Goal: Task Accomplishment & Management: Use online tool/utility

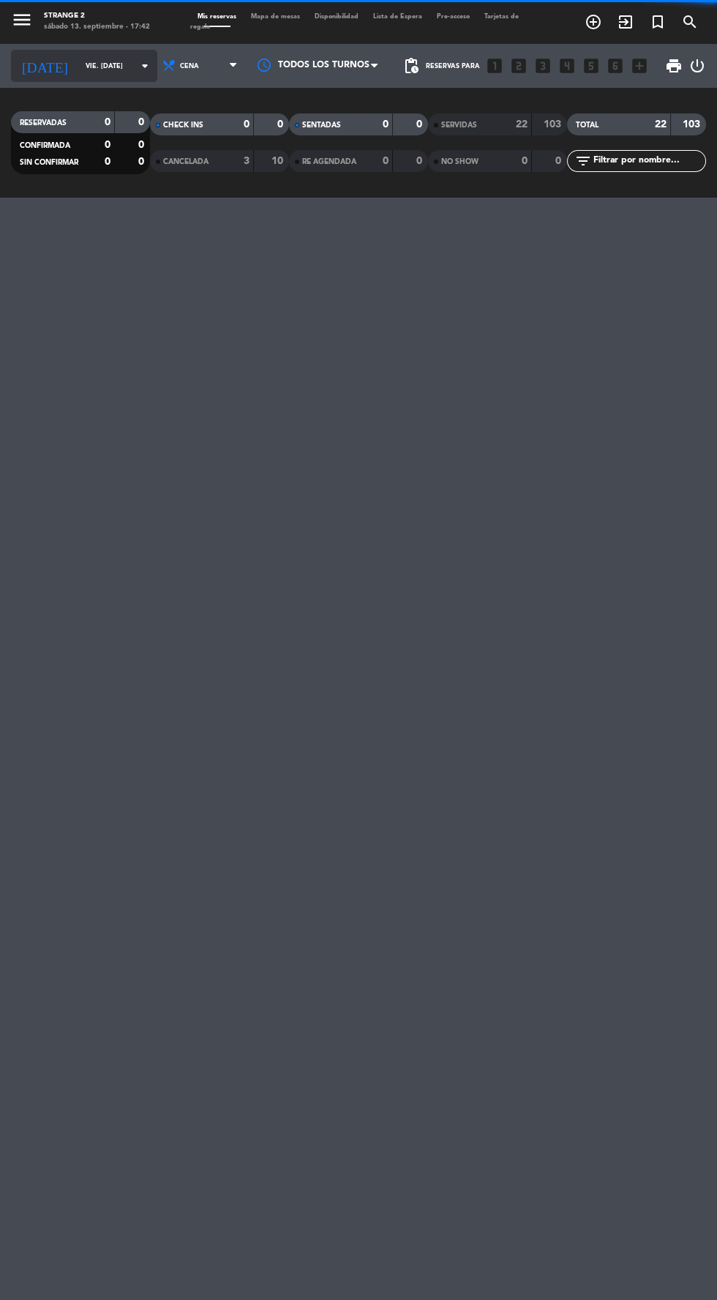
click at [78, 72] on input "vie. [DATE]" at bounding box center [124, 66] width 92 height 23
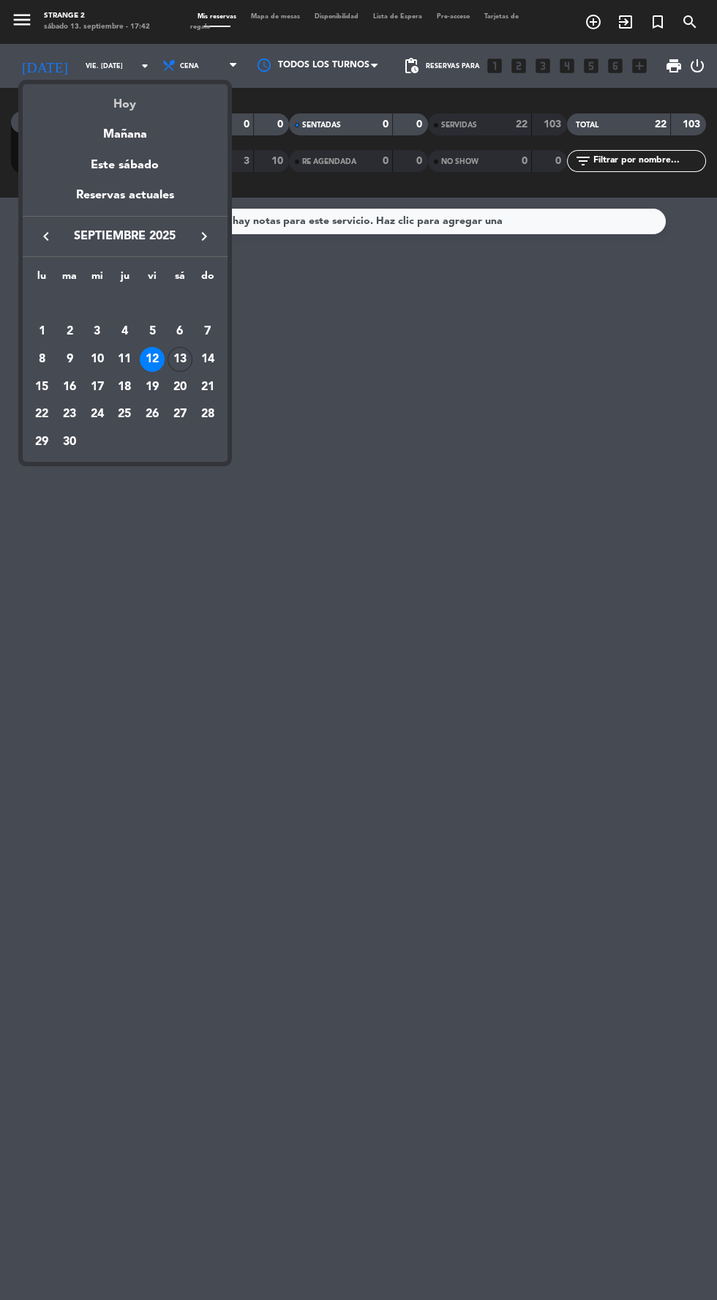
click at [127, 108] on div "Hoy" at bounding box center [125, 99] width 205 height 30
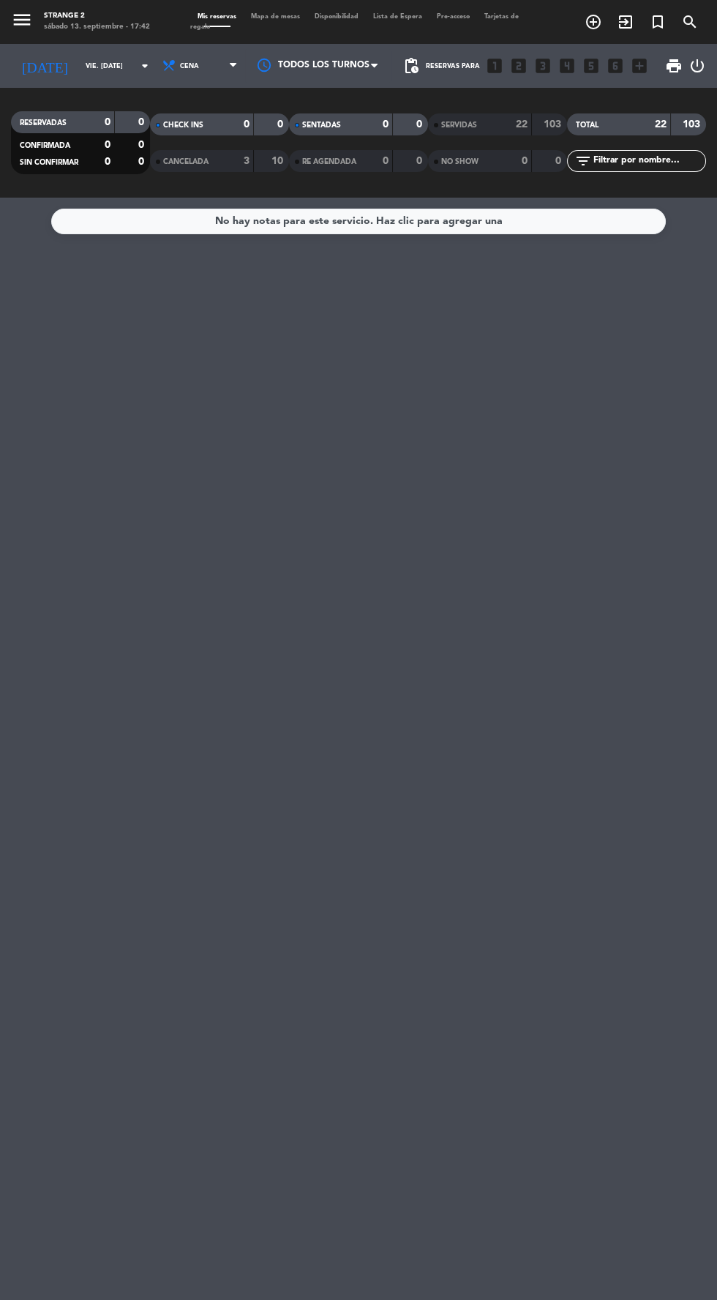
type input "sáb. [DATE]"
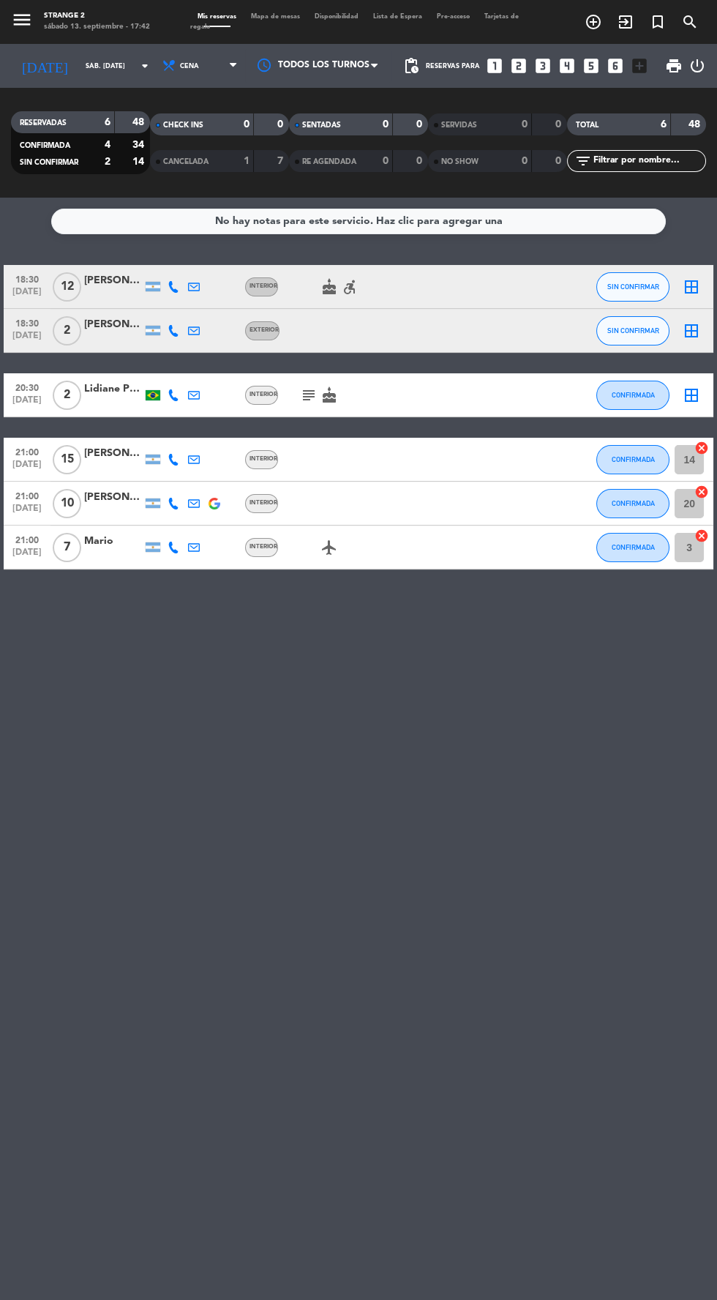
click at [262, 16] on span "Mapa de mesas" at bounding box center [276, 16] width 64 height 7
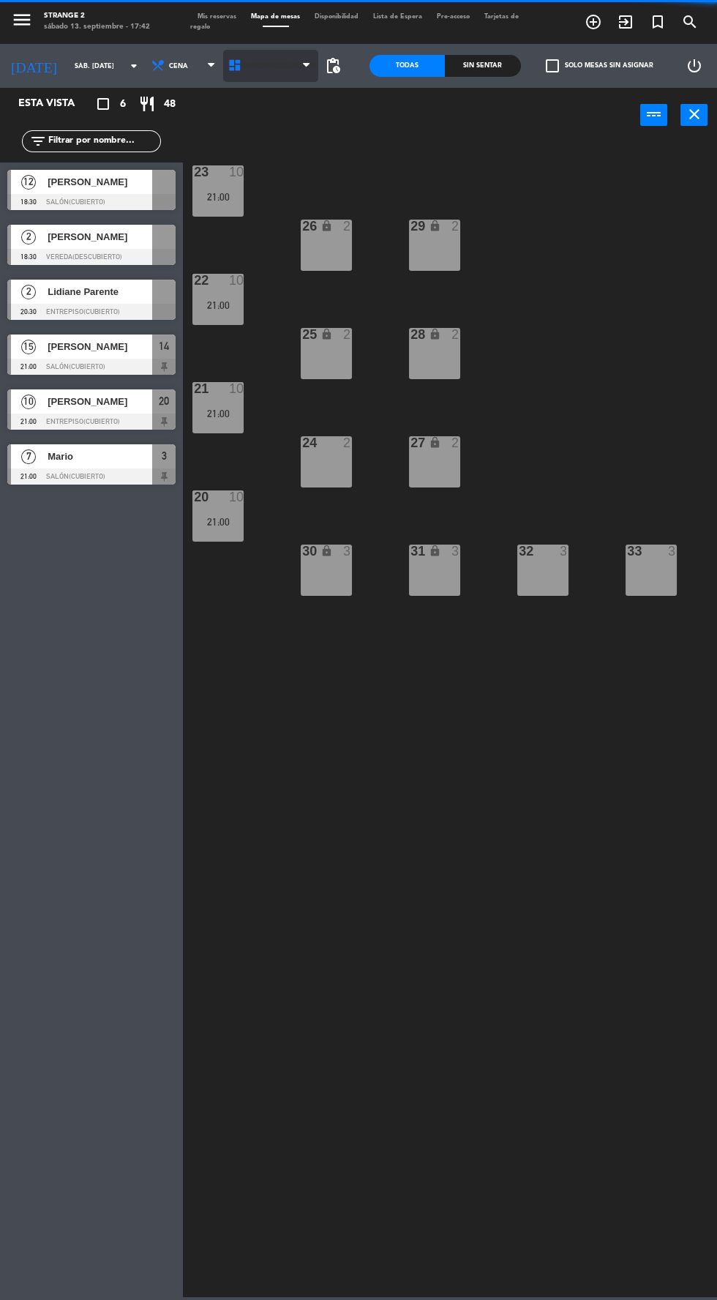
click at [264, 66] on span "Entrepiso(Cubierto)" at bounding box center [279, 66] width 75 height 8
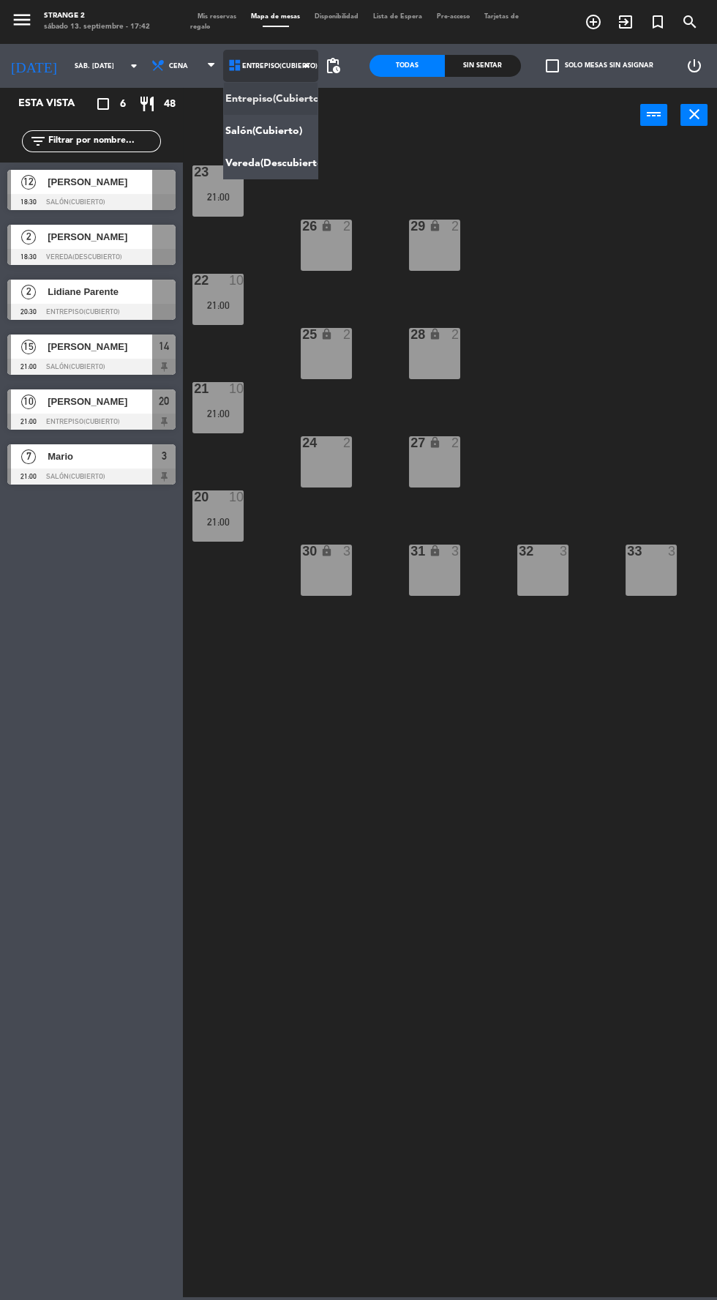
click at [250, 127] on ng-component "menu Strange 2 sábado 13. septiembre - 17:42 Mis reservas Mapa de mesas Disponi…" at bounding box center [358, 648] width 717 height 1297
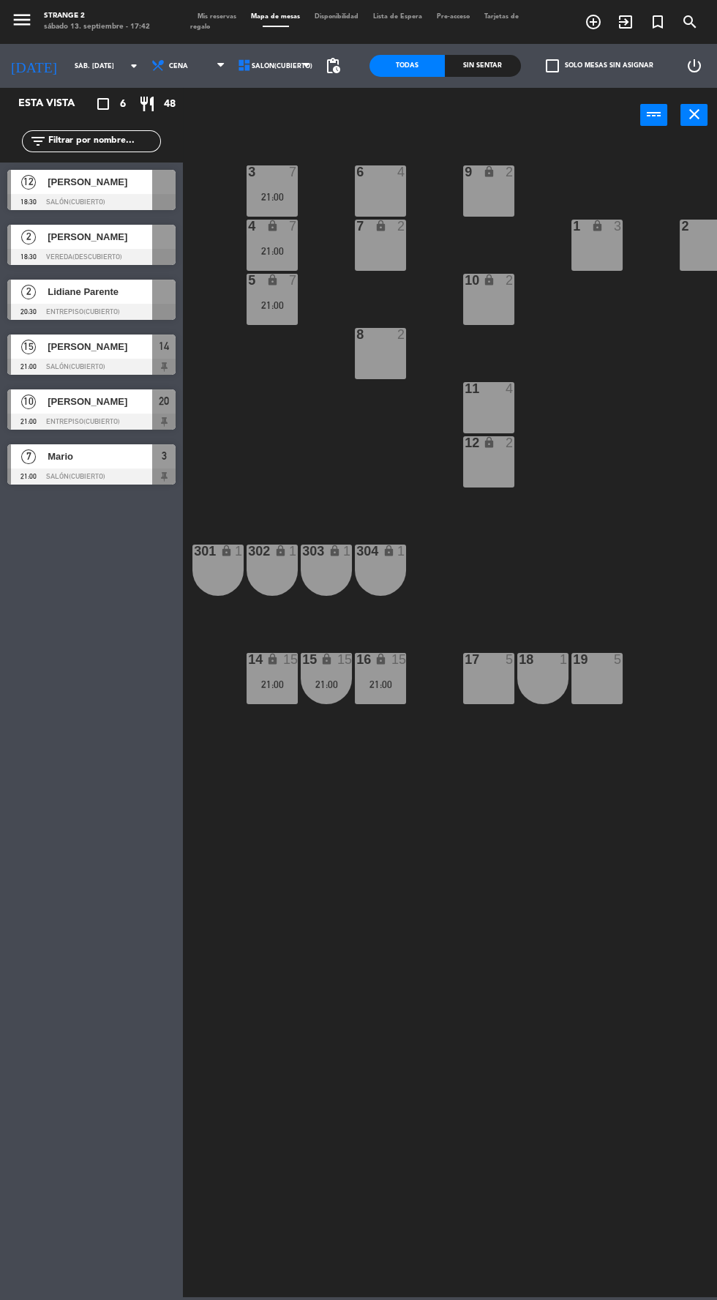
click at [132, 199] on div at bounding box center [91, 202] width 168 height 16
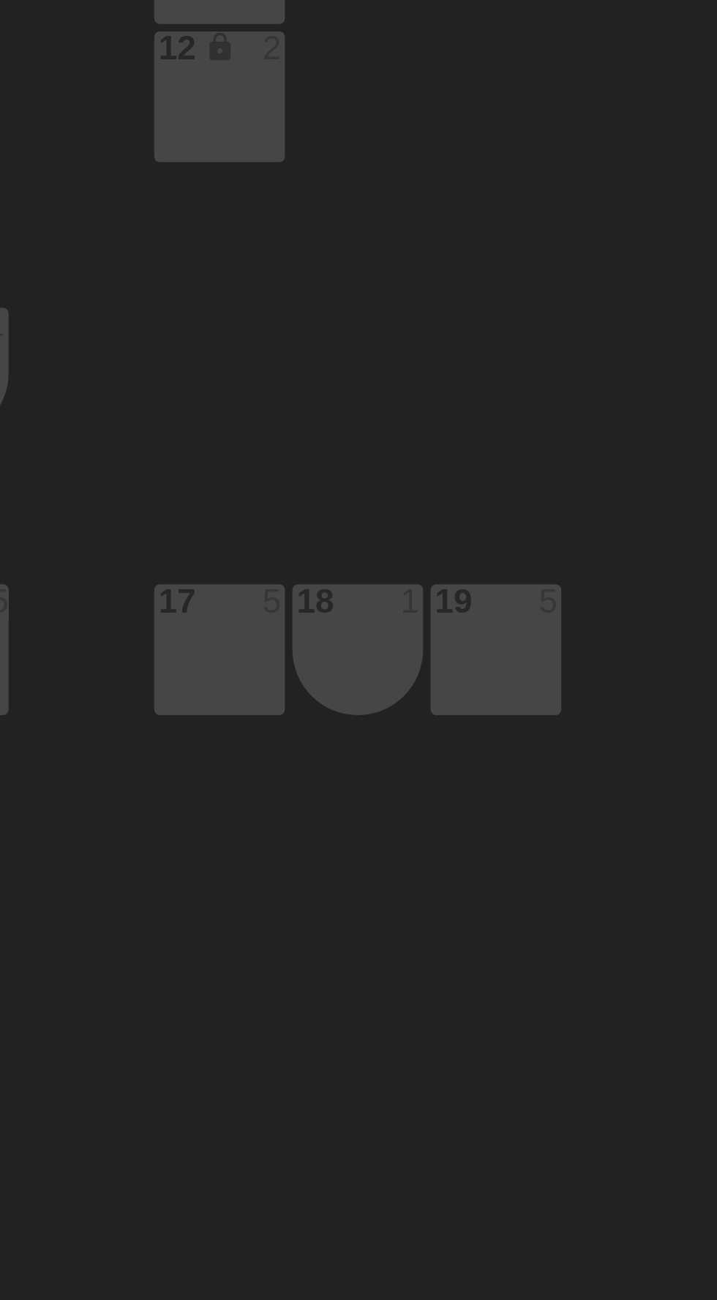
click at [634, 694] on div "3 7 21:00 6 4 9 lock 2 207 lock 1 4 lock 7 21:00 7 lock 2 206 lock 1 1 lock 3 2…" at bounding box center [453, 718] width 527 height 1157
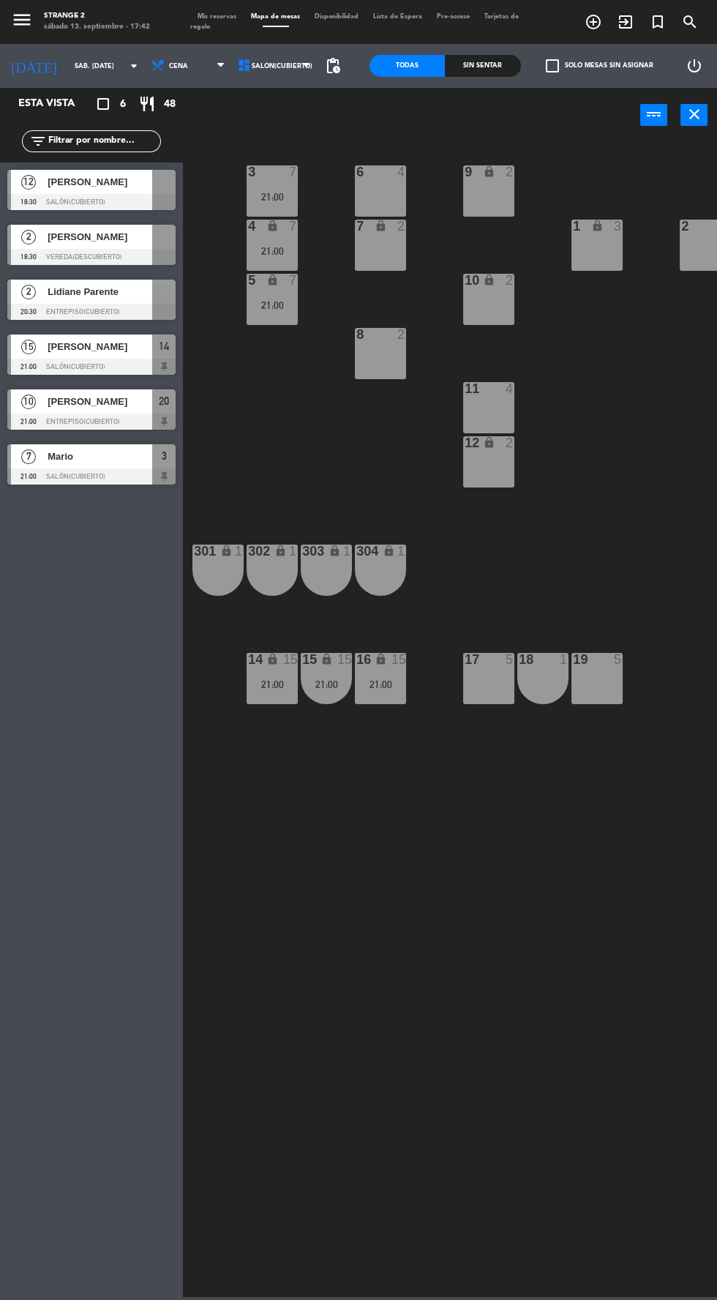
scroll to position [77, 0]
click at [96, 201] on div at bounding box center [91, 202] width 168 height 16
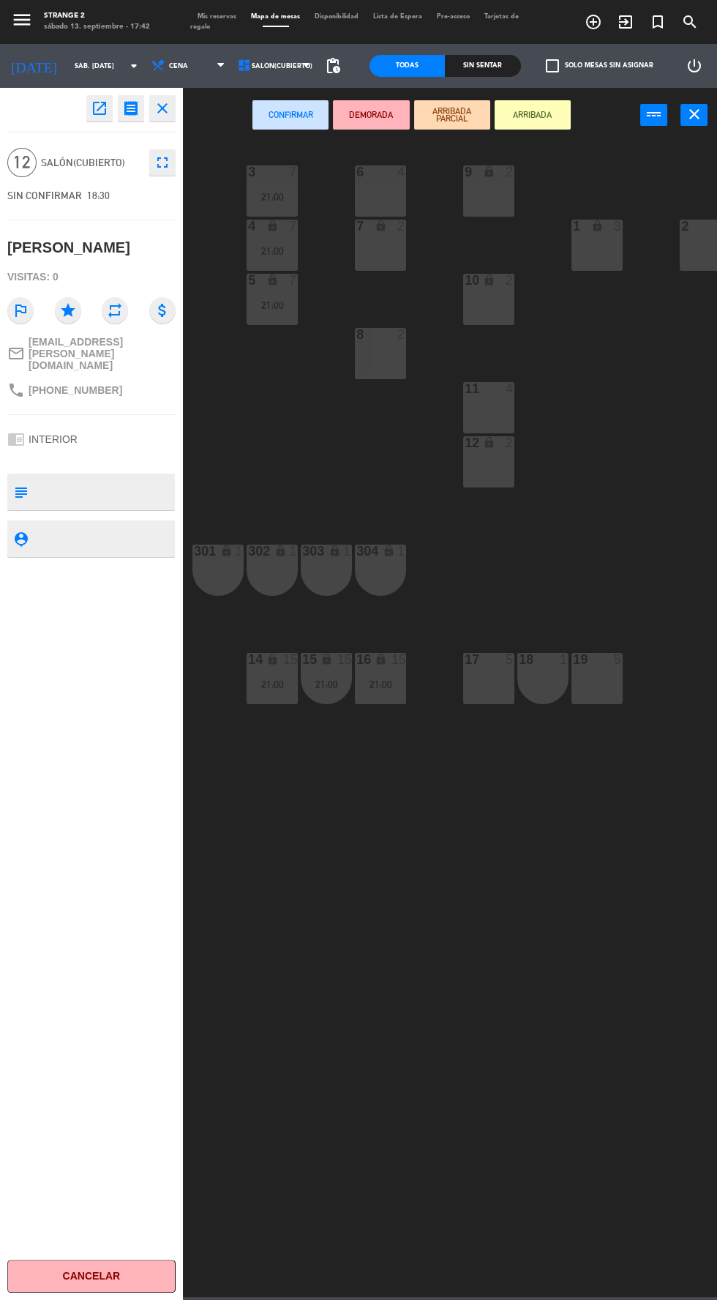
click at [471, 680] on div "17 5" at bounding box center [488, 678] width 51 height 51
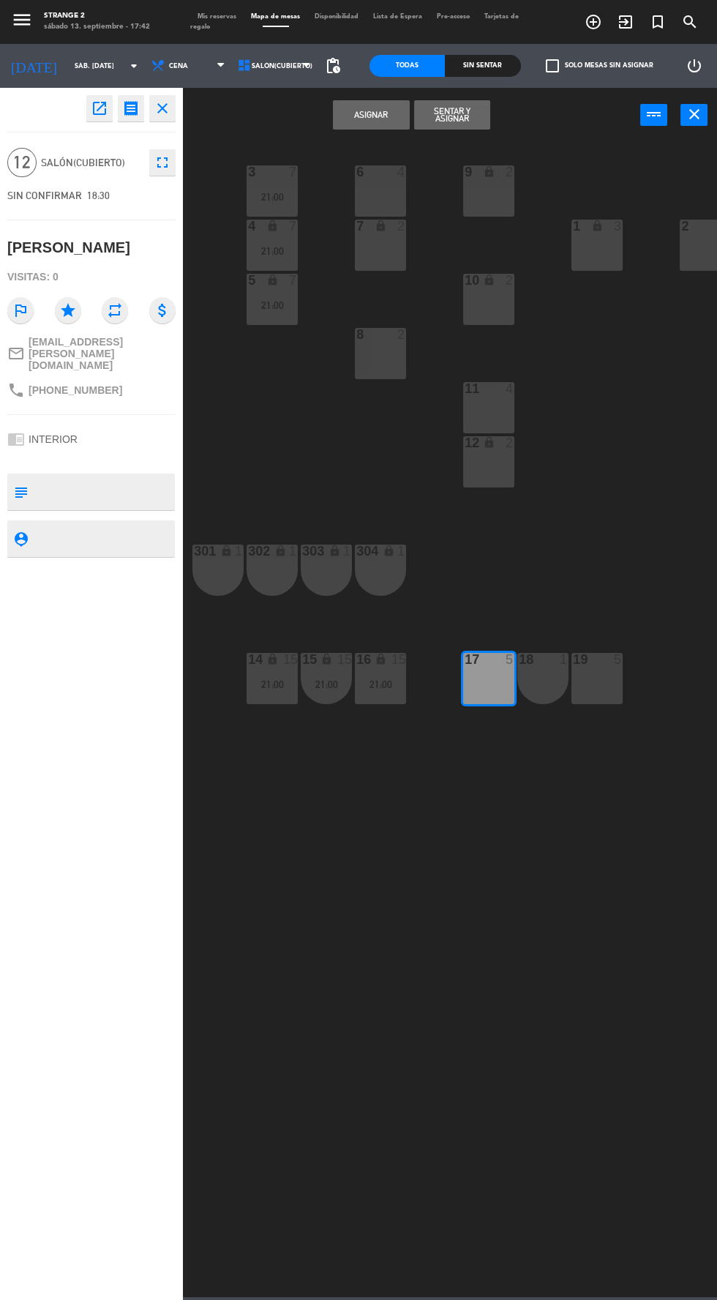
click at [519, 661] on div "18" at bounding box center [519, 659] width 1 height 13
click at [578, 682] on div "19 5" at bounding box center [597, 678] width 51 height 51
click at [348, 120] on button "Asignar" at bounding box center [371, 114] width 76 height 29
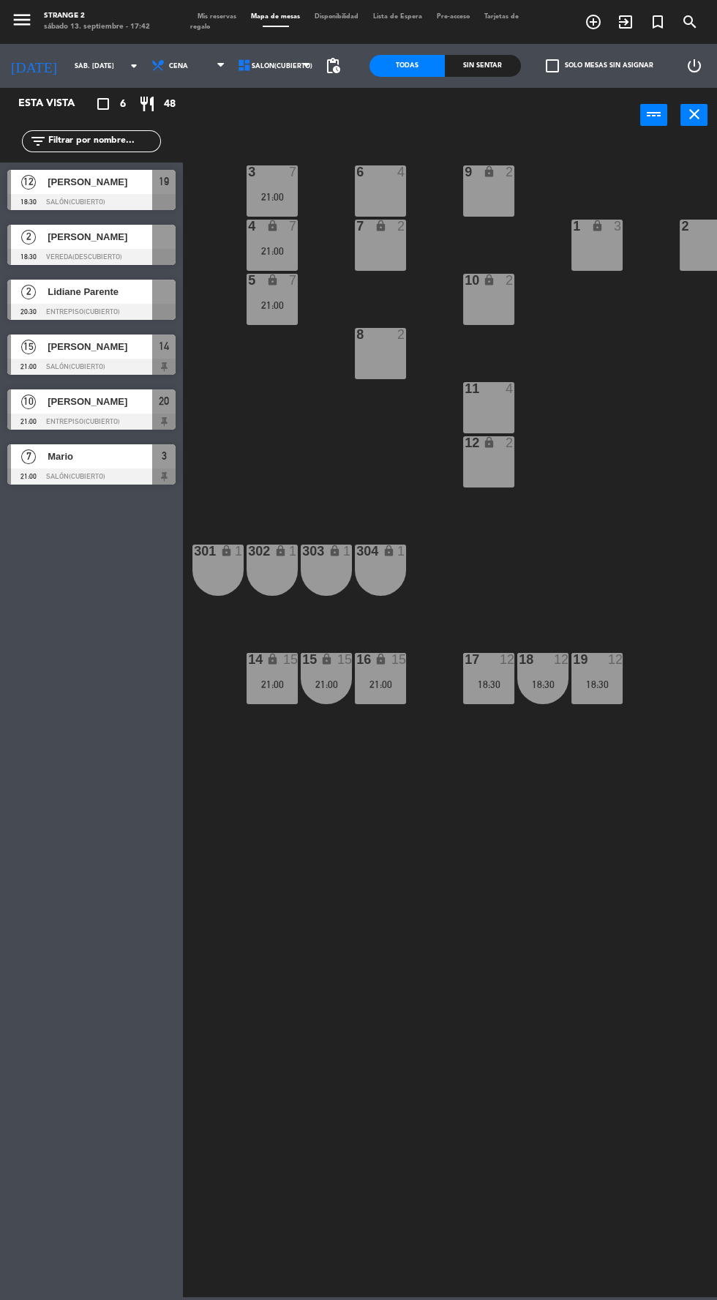
click at [316, 666] on div "lock" at bounding box center [327, 660] width 24 height 14
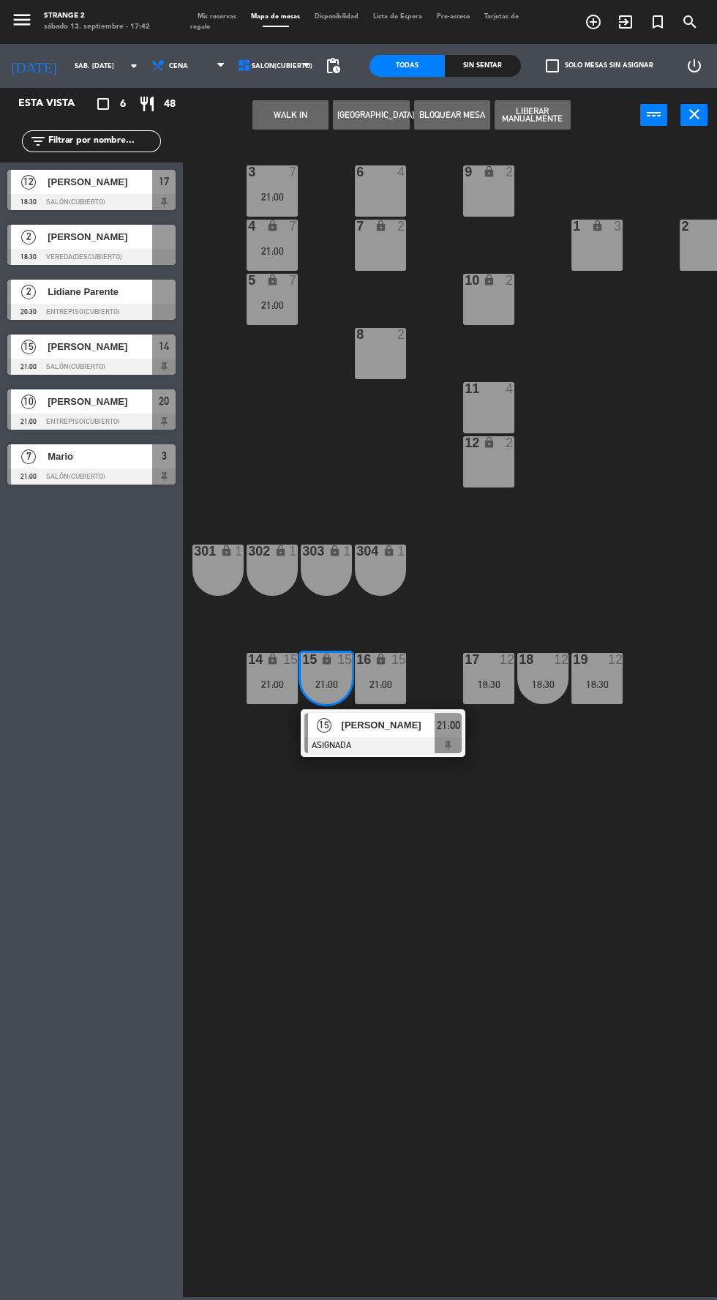
click at [384, 747] on div at bounding box center [382, 745] width 157 height 16
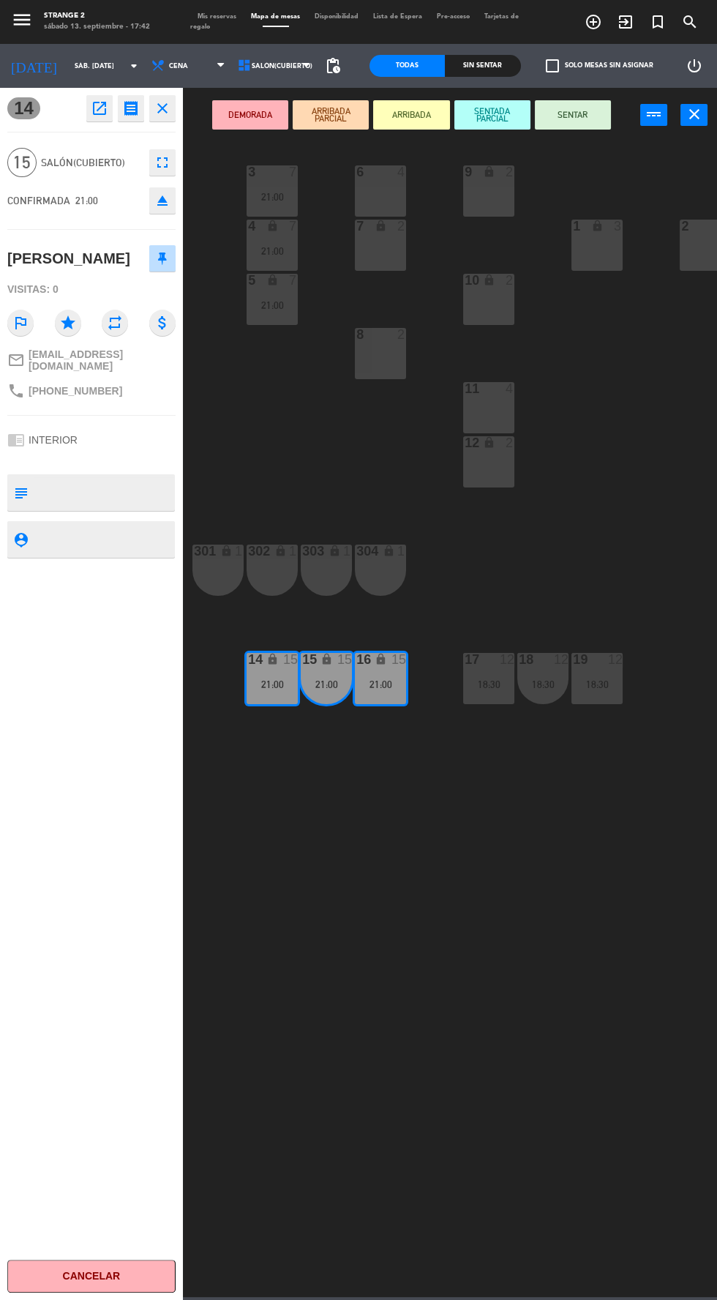
click at [157, 201] on icon "eject" at bounding box center [163, 201] width 18 height 18
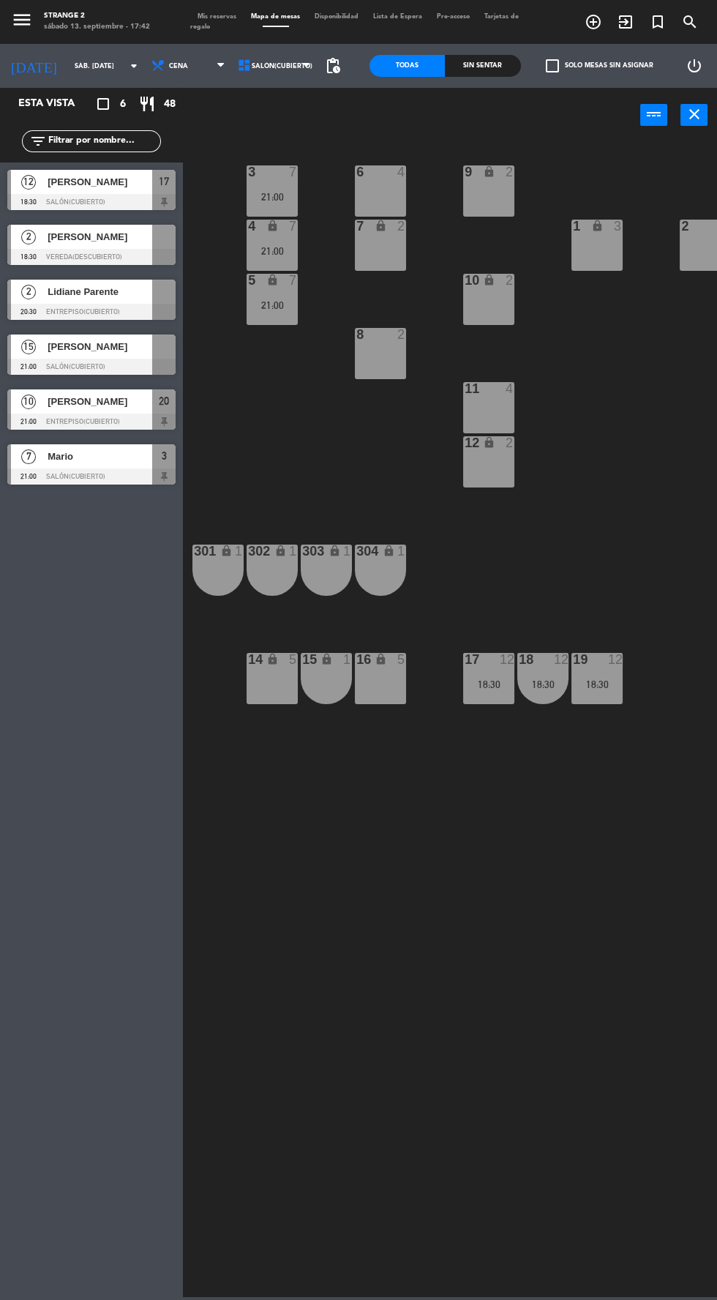
click at [107, 231] on span "[PERSON_NAME]" at bounding box center [100, 236] width 105 height 15
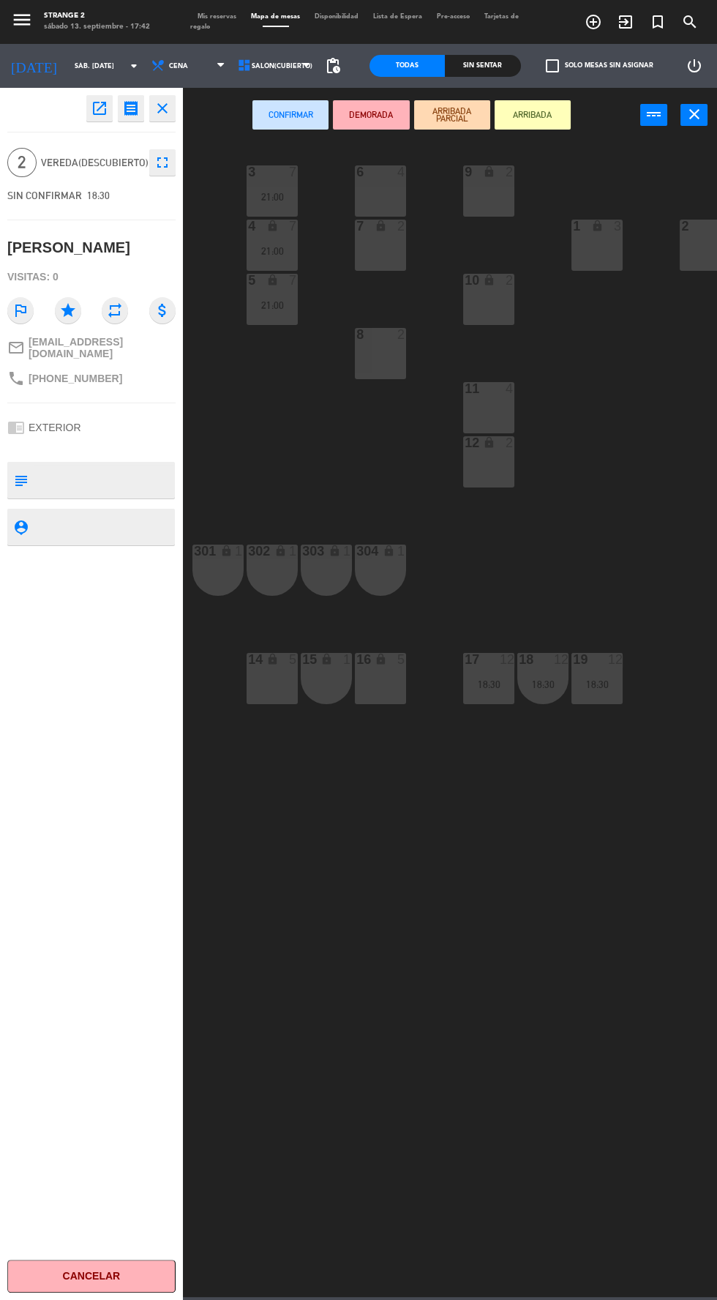
click at [367, 356] on div "8 2" at bounding box center [380, 353] width 51 height 51
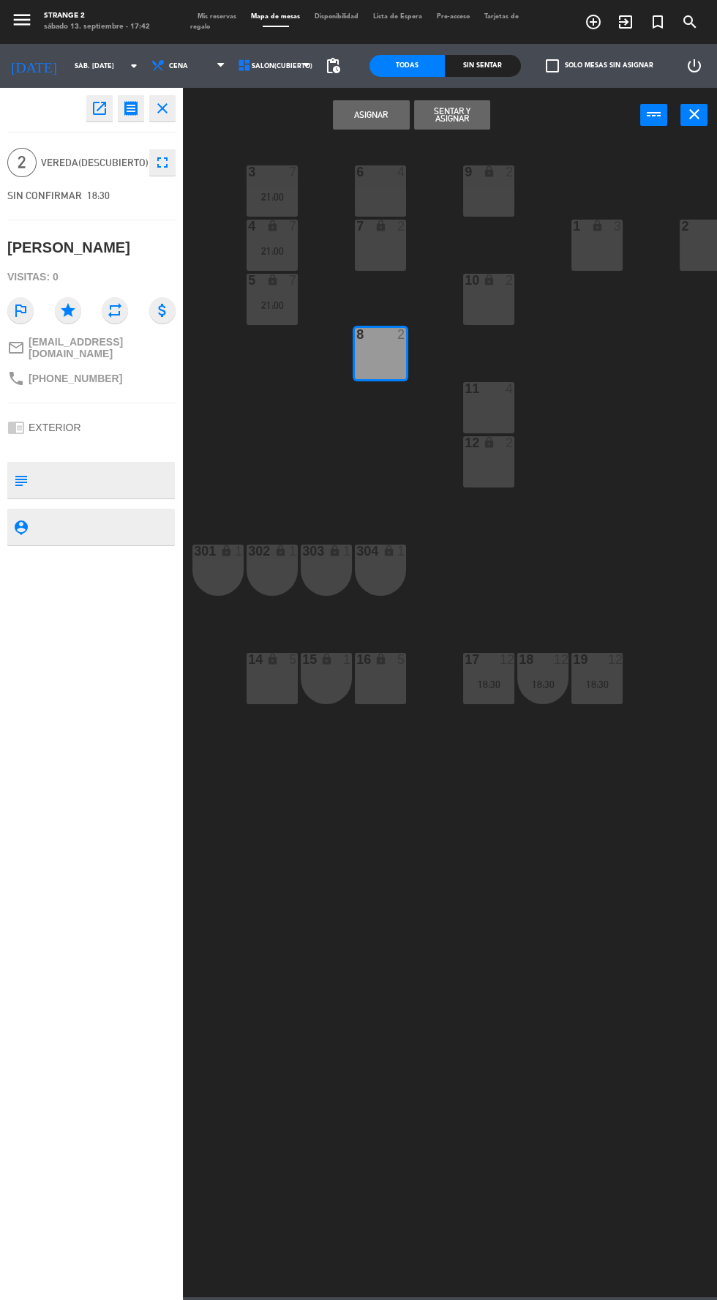
click at [353, 124] on button "Asignar" at bounding box center [371, 114] width 76 height 29
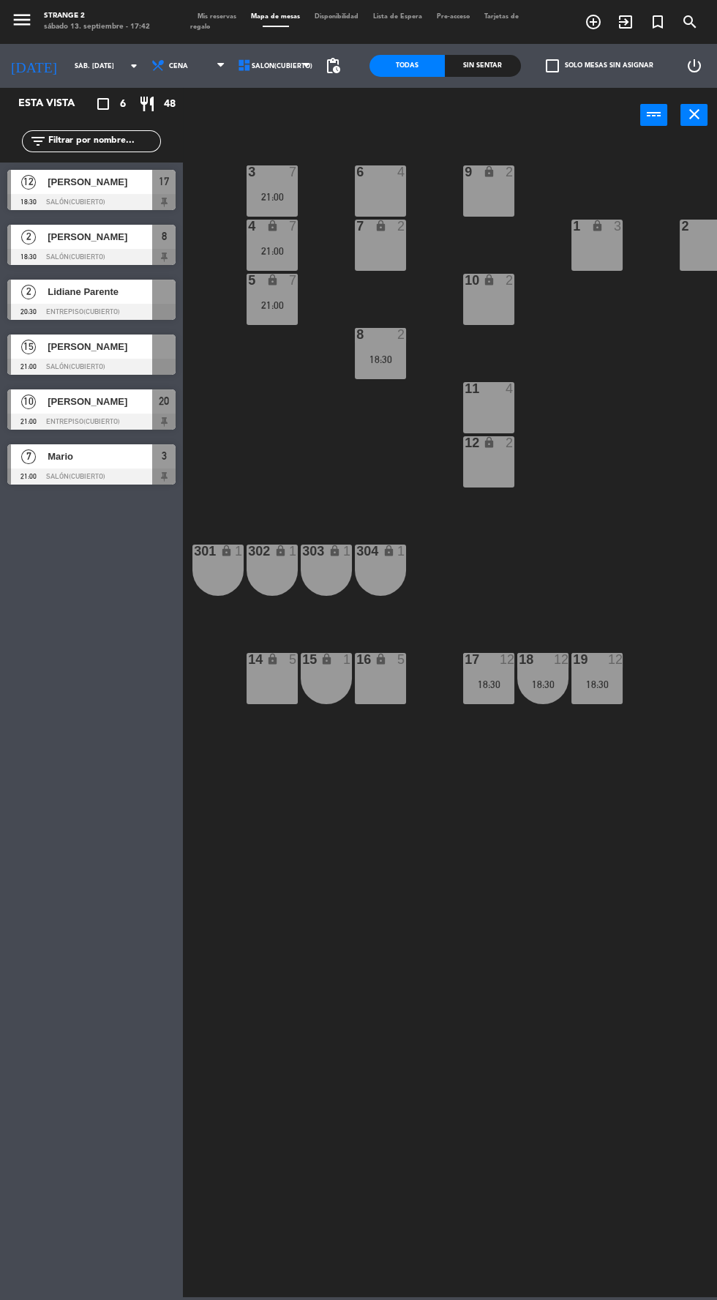
click at [123, 305] on div at bounding box center [91, 312] width 168 height 16
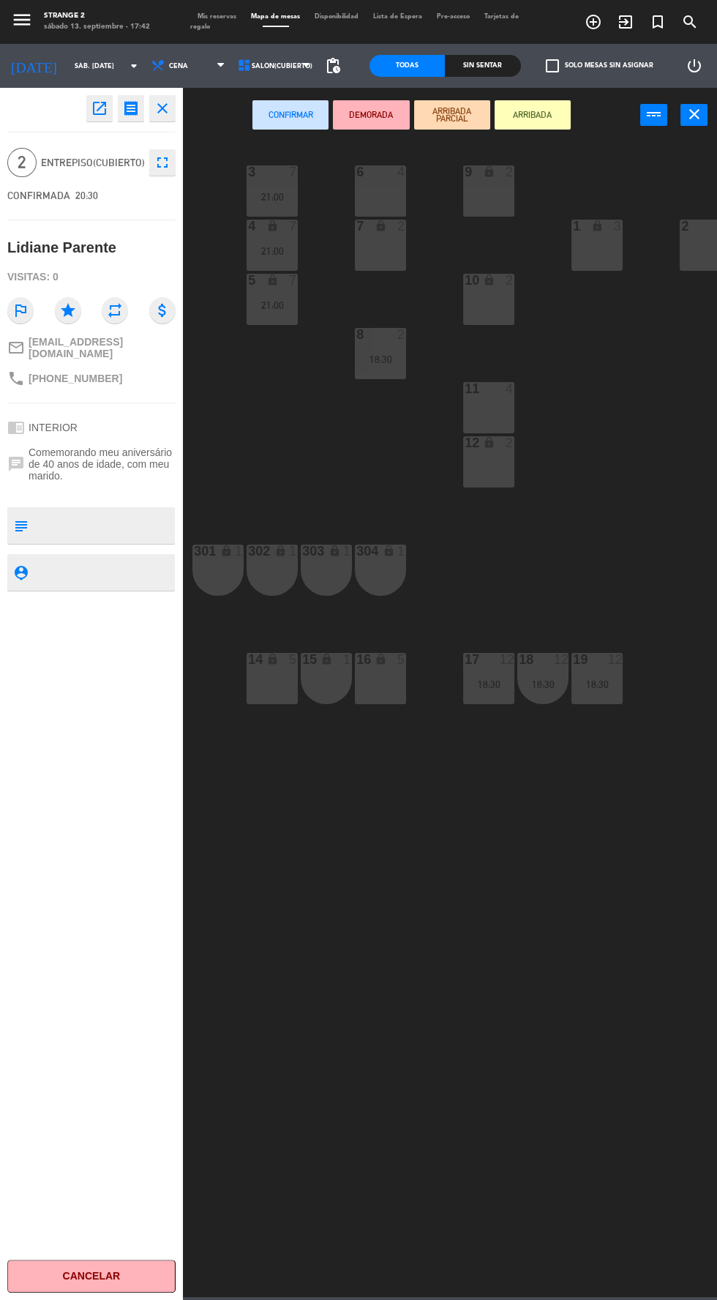
click at [681, 228] on div "2" at bounding box center [681, 226] width 24 height 13
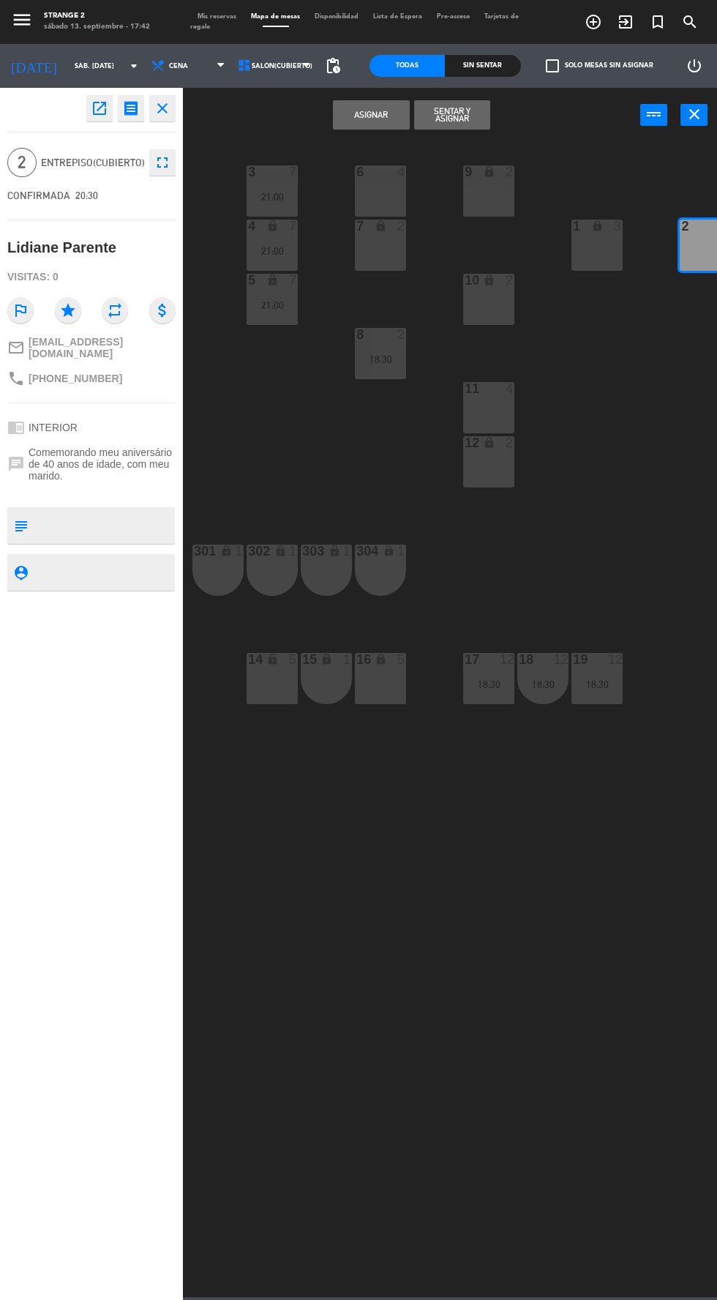
click at [689, 242] on div "2 3" at bounding box center [705, 245] width 51 height 51
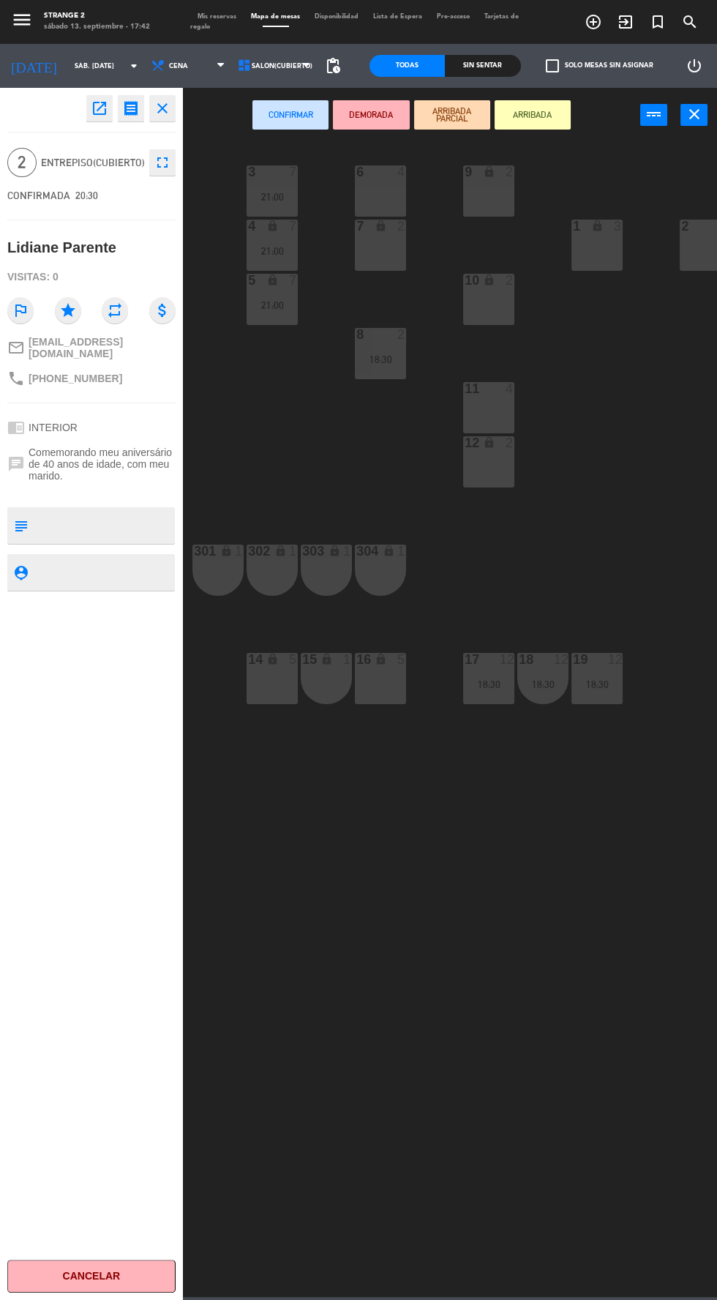
click at [597, 254] on div "1 lock 3" at bounding box center [597, 245] width 51 height 51
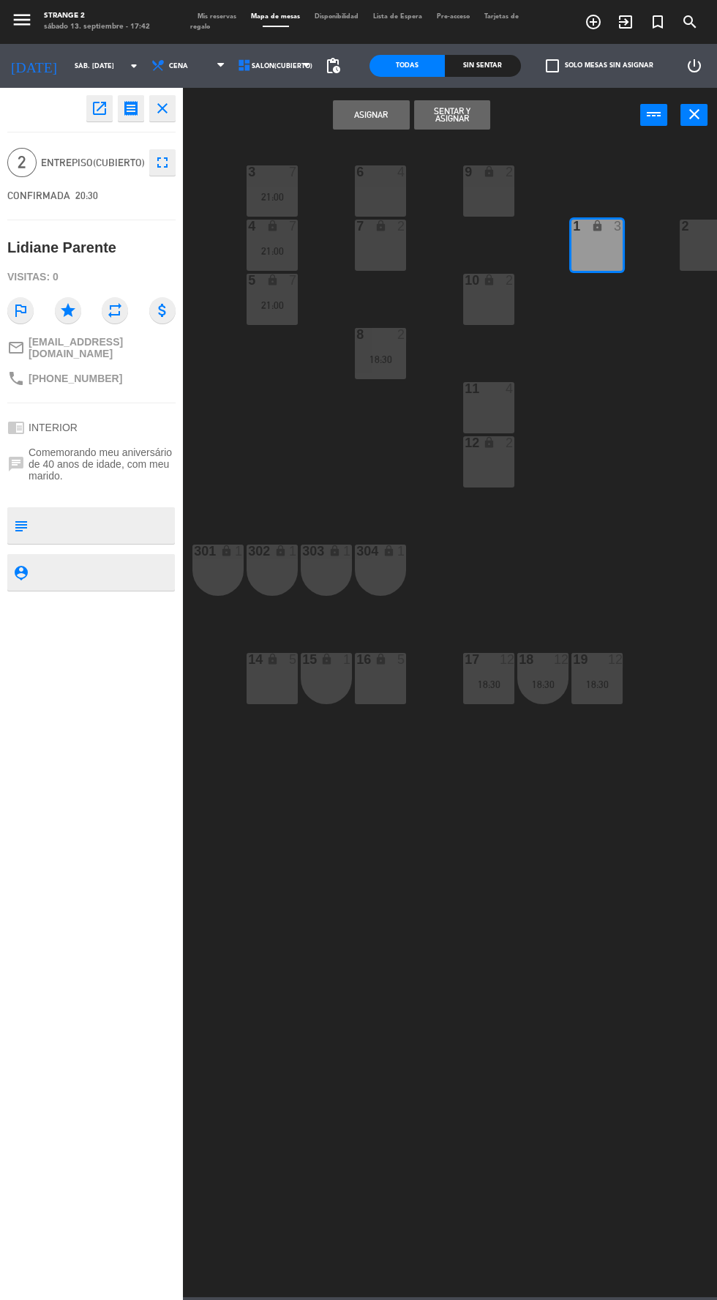
click at [361, 107] on button "Asignar" at bounding box center [371, 114] width 76 height 29
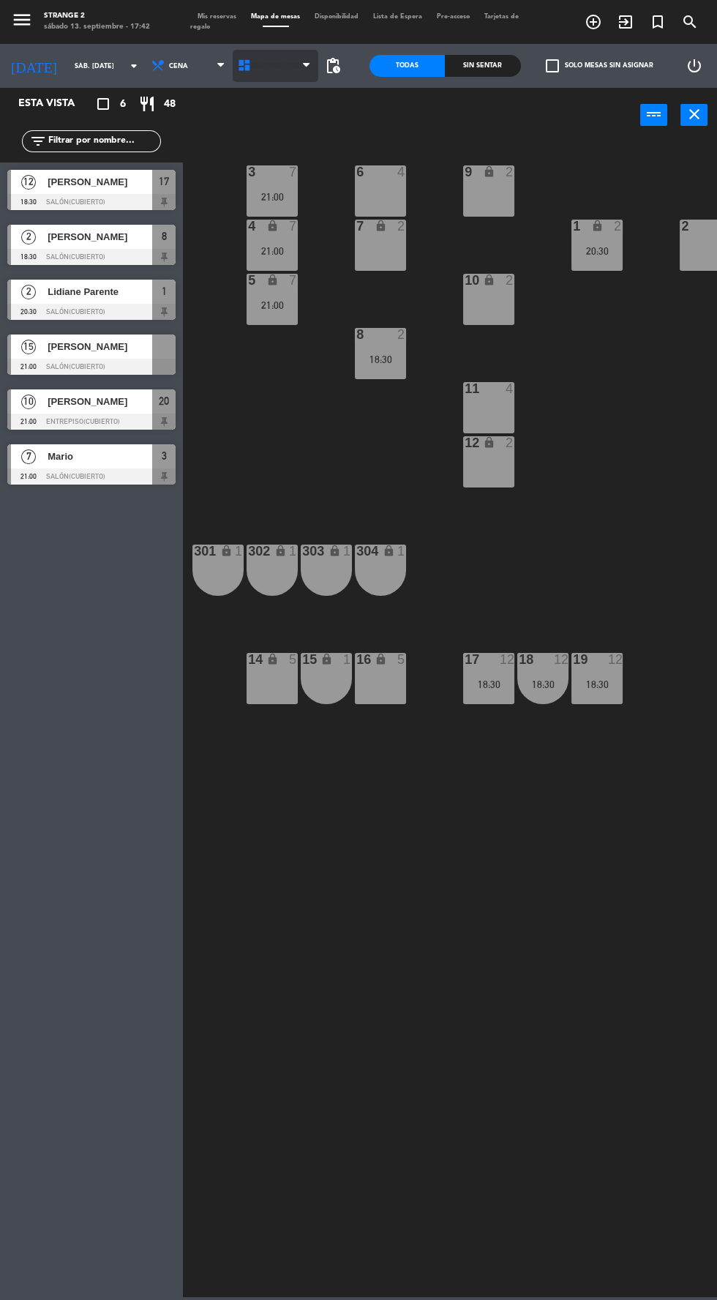
click at [271, 65] on span "Salón(Cubierto)" at bounding box center [282, 66] width 61 height 8
click at [272, 100] on ng-component "menu Strange 2 sábado 13. septiembre - 17:42 Mis reservas Mapa de mesas Disponi…" at bounding box center [358, 648] width 717 height 1297
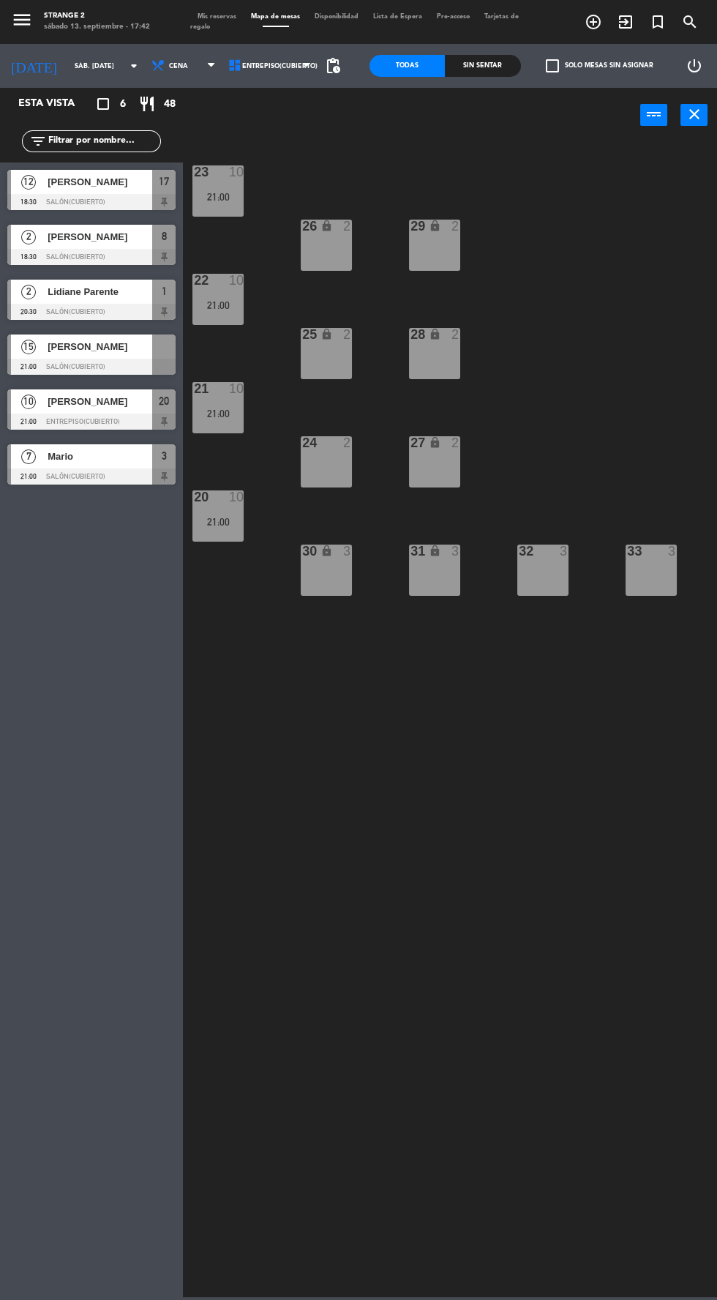
click at [108, 366] on div at bounding box center [91, 367] width 168 height 16
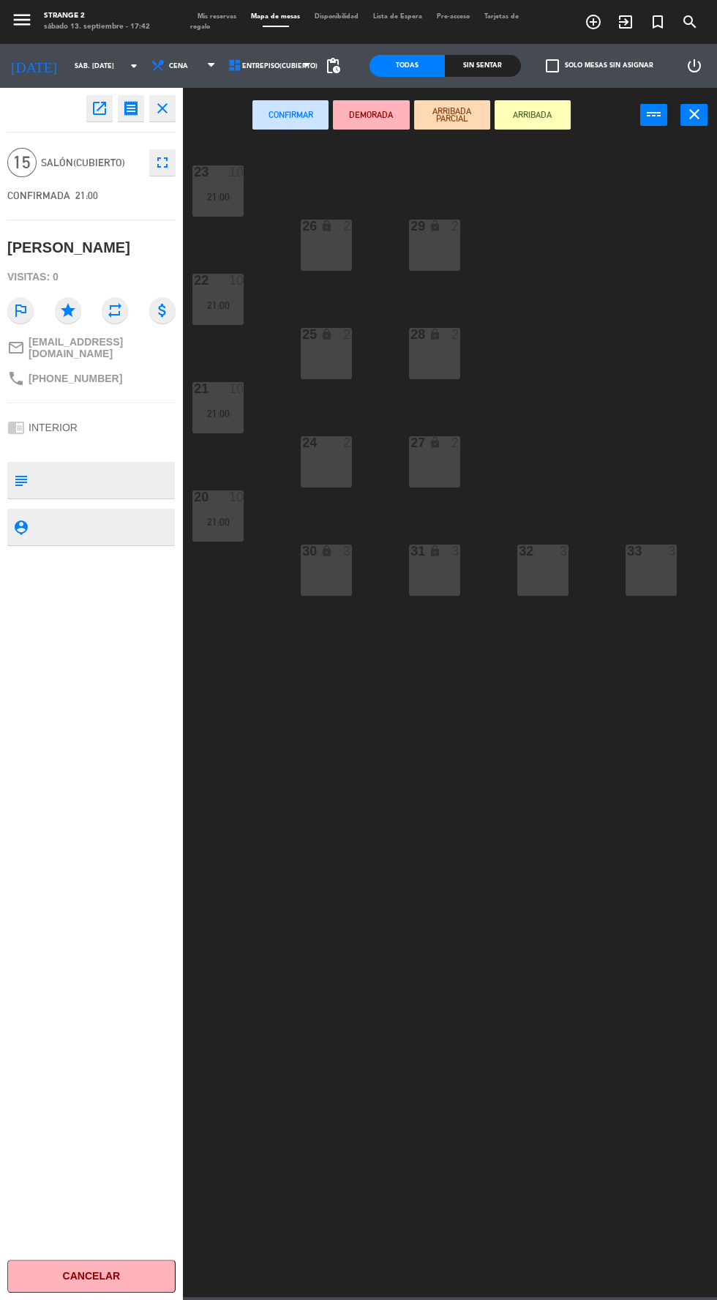
click at [327, 565] on div "30 lock 3" at bounding box center [326, 570] width 51 height 51
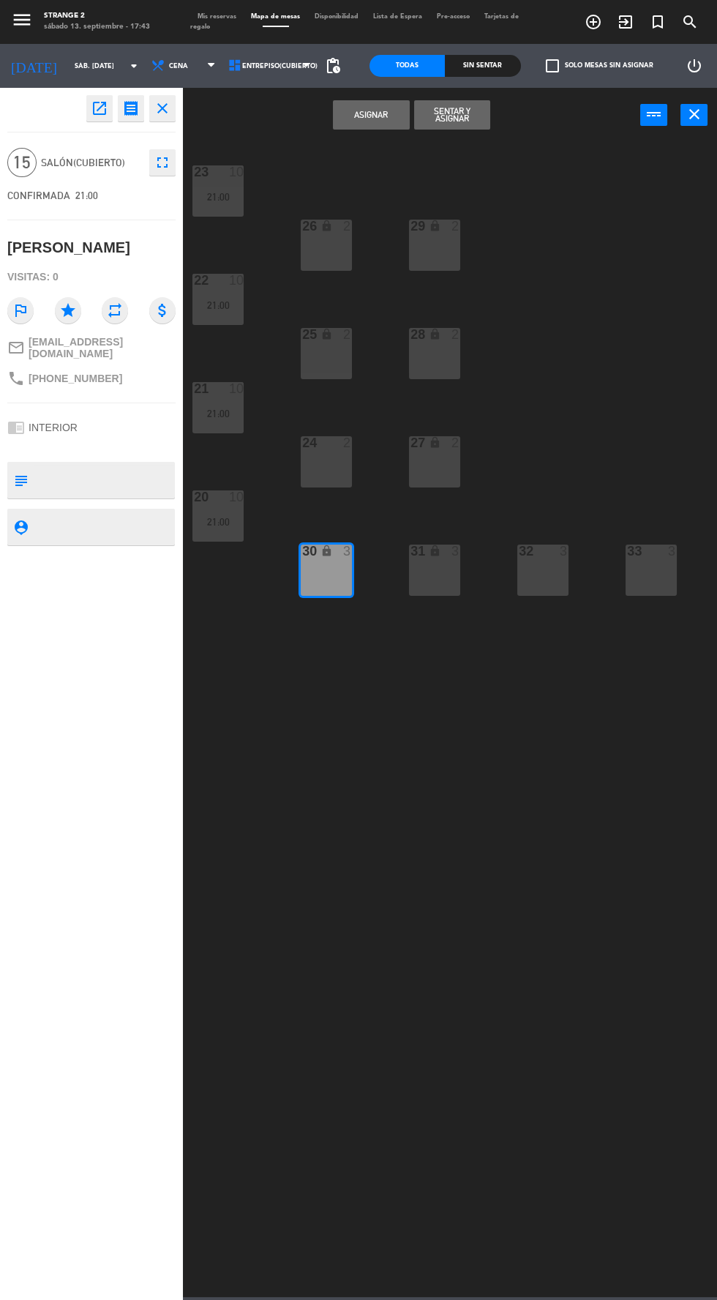
click at [317, 572] on div "30 lock 3" at bounding box center [326, 570] width 51 height 51
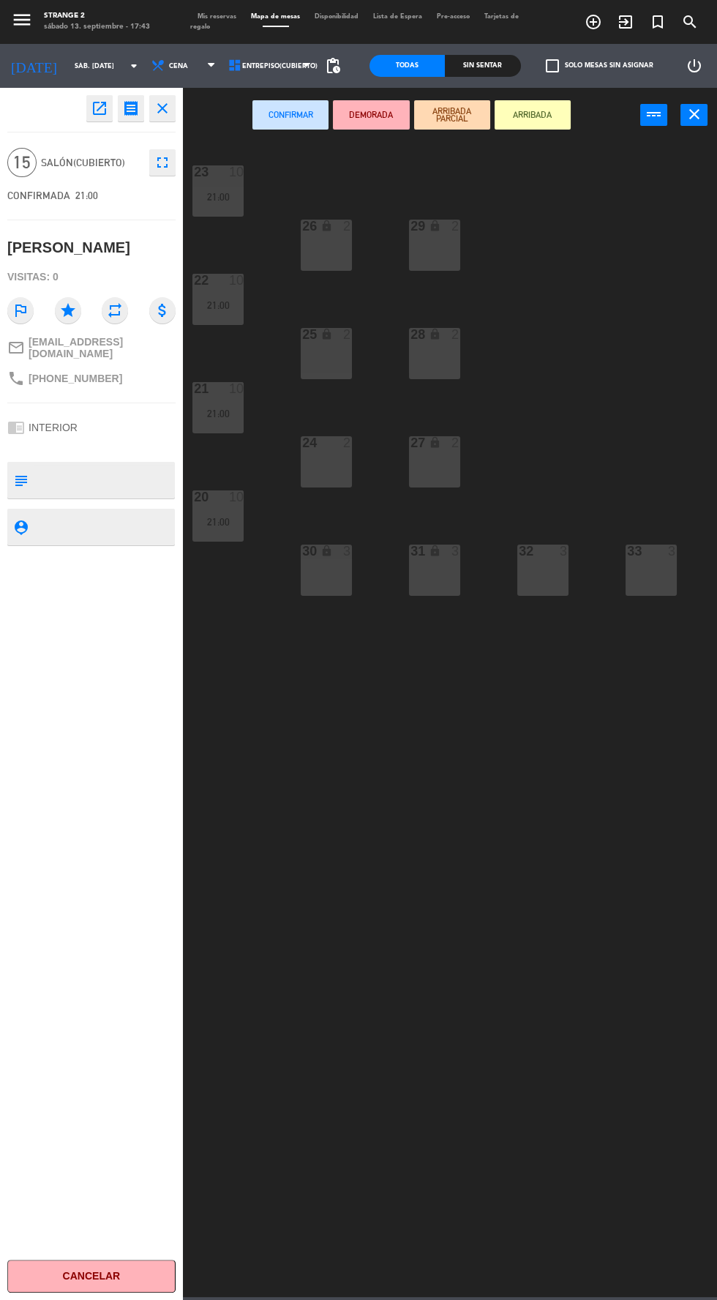
click at [346, 443] on div "2" at bounding box center [347, 442] width 9 height 13
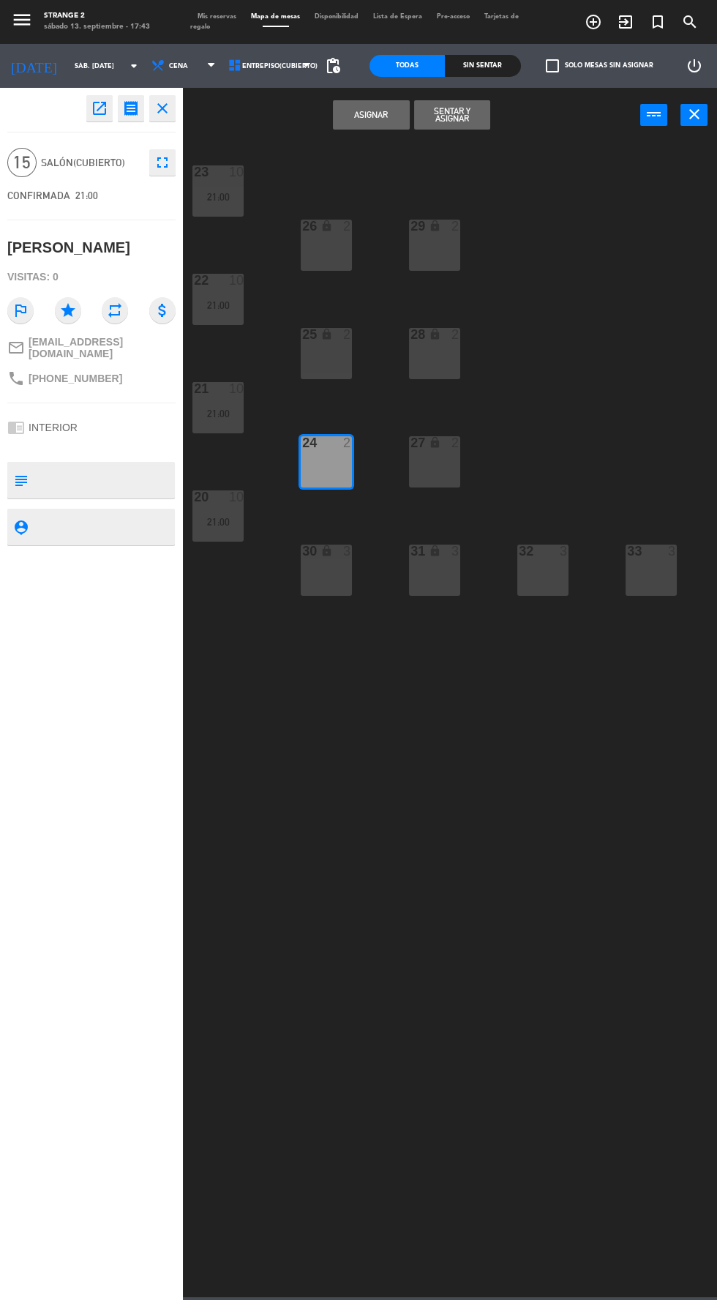
click at [324, 356] on div "25 lock 2" at bounding box center [326, 353] width 51 height 51
click at [319, 244] on div "26 lock 2" at bounding box center [326, 245] width 51 height 51
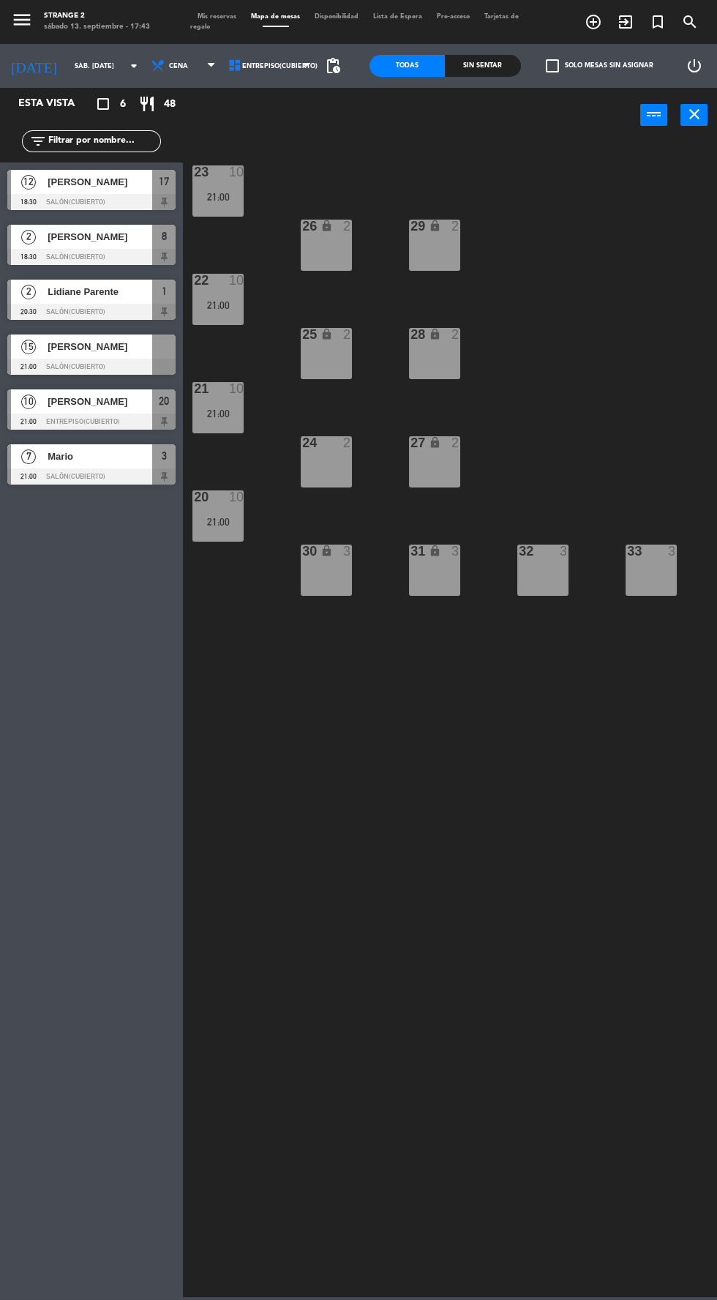
click at [114, 354] on span "[PERSON_NAME]" at bounding box center [100, 346] width 105 height 15
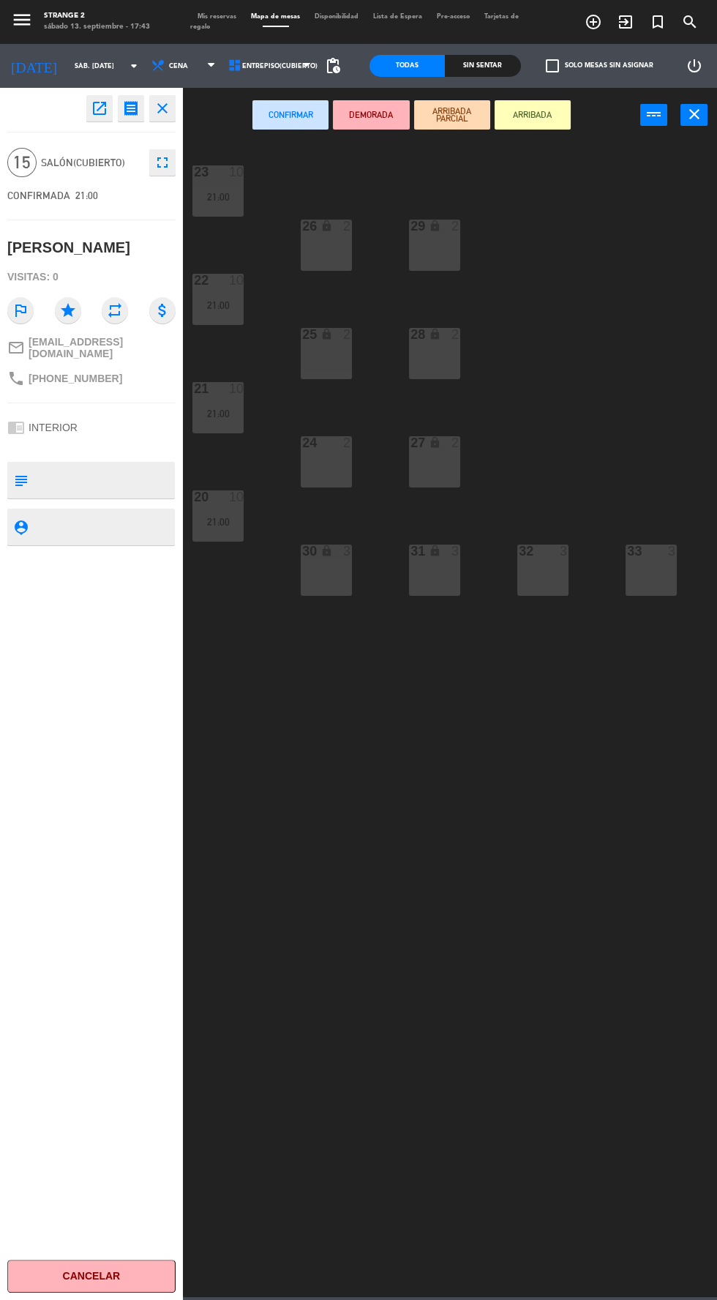
click at [436, 463] on div "27 lock 2" at bounding box center [434, 461] width 51 height 51
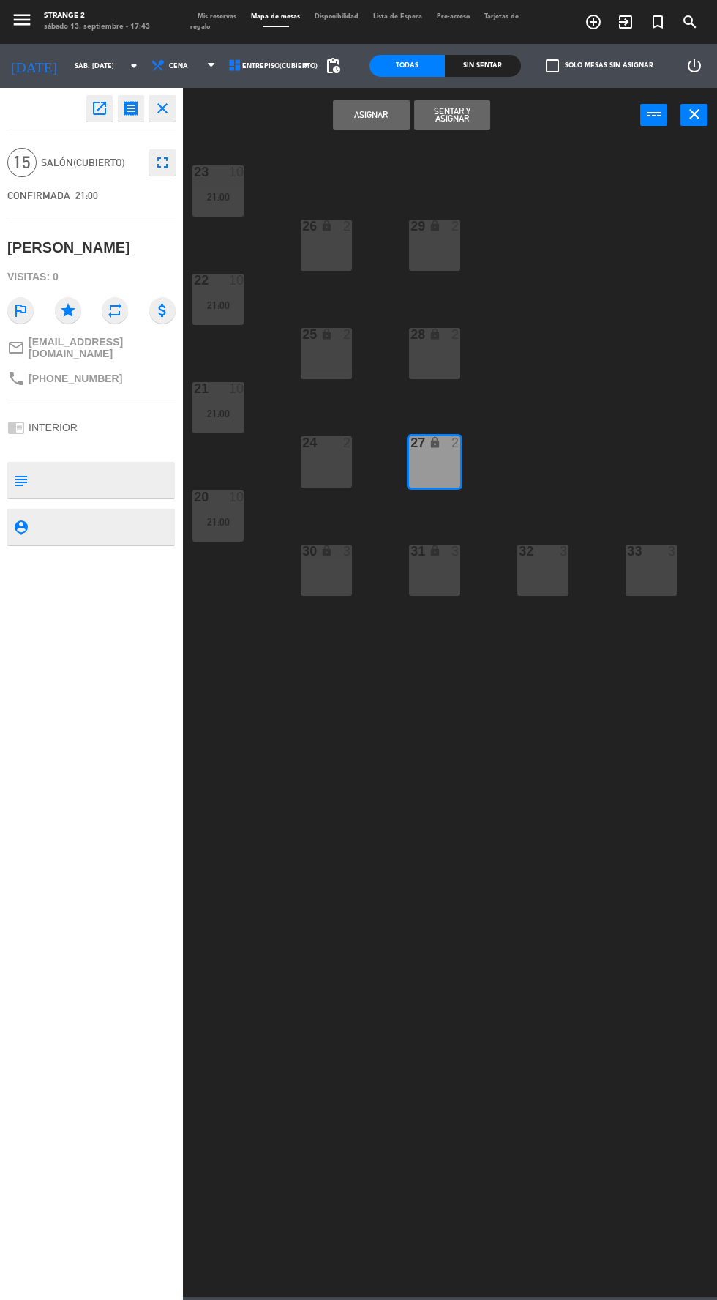
click at [330, 458] on div "24 2" at bounding box center [326, 461] width 51 height 51
click at [327, 376] on div "25 lock 2" at bounding box center [326, 353] width 51 height 51
click at [433, 360] on div "28 lock 2" at bounding box center [434, 353] width 51 height 51
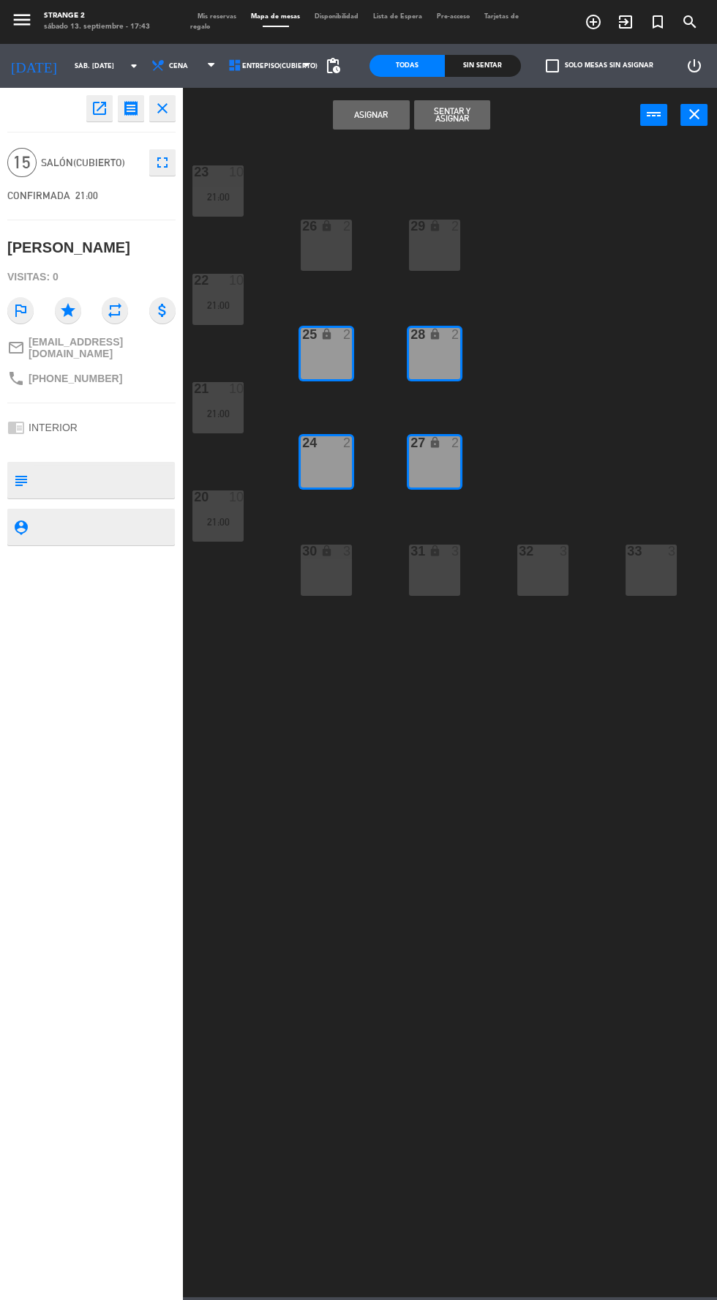
click at [436, 244] on div "29 lock 2" at bounding box center [434, 245] width 51 height 51
click at [321, 255] on div "26 lock 2" at bounding box center [326, 245] width 51 height 51
click at [371, 114] on button "Asignar" at bounding box center [371, 114] width 76 height 29
